Goal: Transaction & Acquisition: Purchase product/service

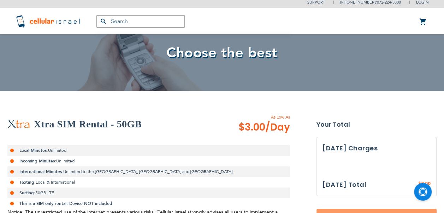
scroll to position [250, 0]
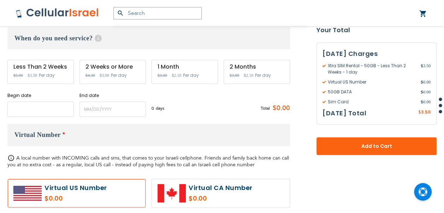
click at [41, 110] on input "name" at bounding box center [40, 108] width 66 height 15
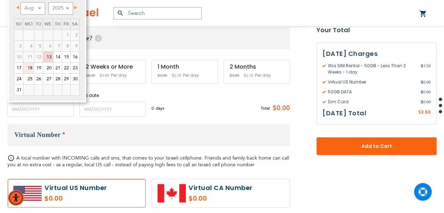
click at [32, 69] on link "18" at bounding box center [28, 68] width 11 height 11
type input "[DATE]"
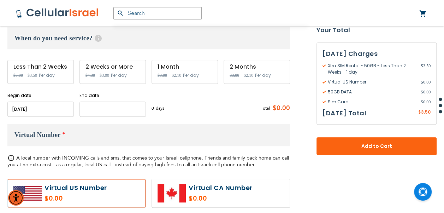
click at [83, 104] on input "name" at bounding box center [113, 108] width 66 height 15
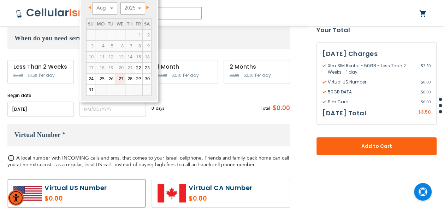
click at [117, 80] on link "27" at bounding box center [120, 79] width 10 height 11
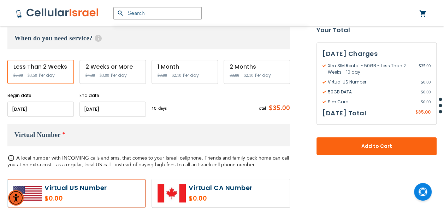
click at [117, 110] on input "name" at bounding box center [113, 108] width 66 height 15
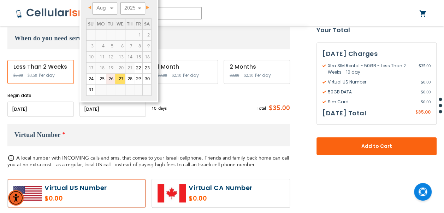
click at [112, 80] on link "26" at bounding box center [110, 79] width 8 height 11
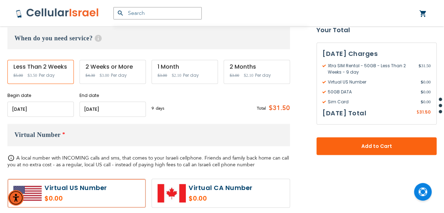
click at [119, 107] on input "name" at bounding box center [113, 108] width 66 height 15
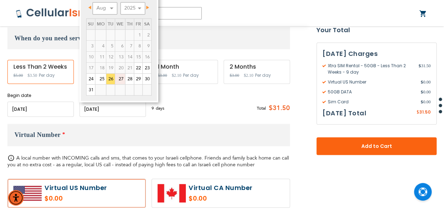
click at [121, 78] on link "27" at bounding box center [120, 79] width 10 height 11
type input "[DATE]"
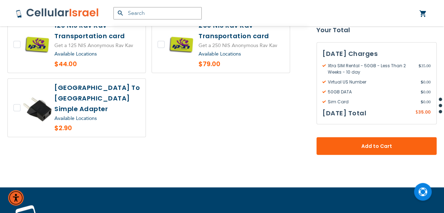
scroll to position [672, 0]
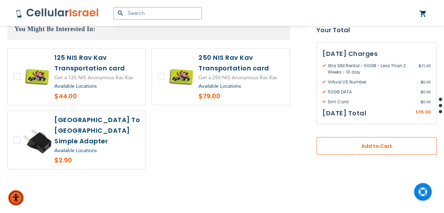
click at [367, 139] on button "Add to Cart" at bounding box center [377, 146] width 120 height 18
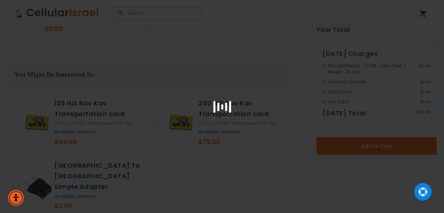
scroll to position [601, 0]
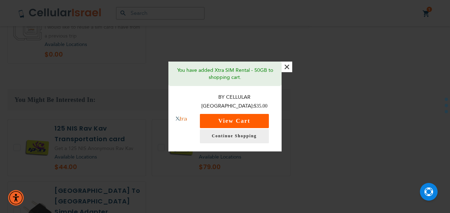
click at [258, 114] on button "View Cart" at bounding box center [234, 121] width 69 height 14
